Goal: Communication & Community: Answer question/provide support

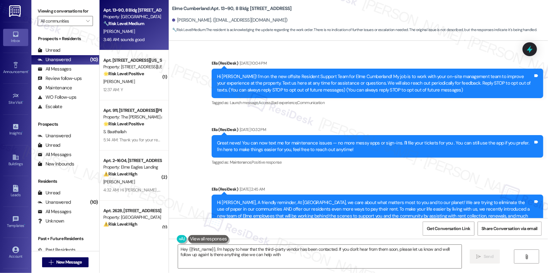
type textarea "Hey {{first_name}}, I'm happy to hear that the third-party vendor has been cont…"
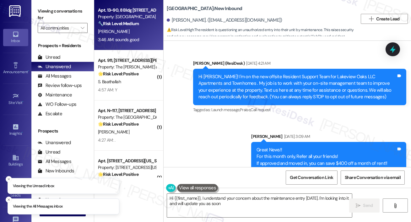
scroll to position [1641, 0]
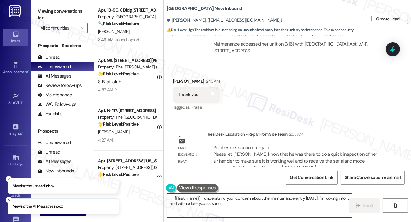
click at [211, 204] on textarea "Hi {{first_name}}, I understand your concern about the maintenance entry [DATE]…" at bounding box center [259, 206] width 185 height 24
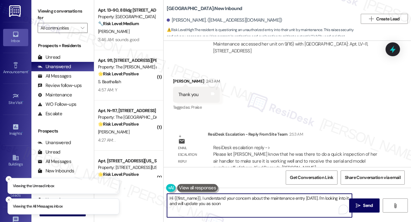
click at [210, 219] on div "Hi {{first_name}}, I understand your concern about the maintenance entry [DATE]…" at bounding box center [287, 211] width 247 height 47
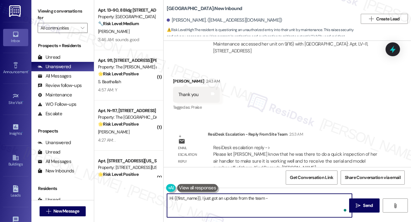
paste textarea "Hi [PERSON_NAME], he stopped by to do a quick inspection of your air handler to…"
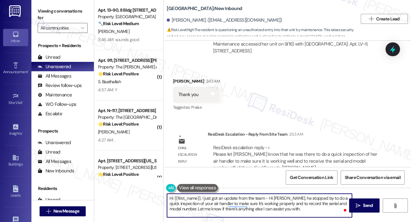
click at [269, 198] on textarea "Hi {{first_name}}, I just got an update from the team - Hi [PERSON_NAME], he st…" at bounding box center [259, 206] width 185 height 24
click at [286, 198] on textarea "Hi {{first_name}}, I just got an update from the team - Hi [PERSON_NAME], he st…" at bounding box center [259, 206] width 185 height 24
type textarea "Hi {{first_name}}, I just got an update from the team - he stopped by to do a q…"
click at [356, 203] on icon "" at bounding box center [358, 205] width 5 height 5
